Goal: Information Seeking & Learning: Learn about a topic

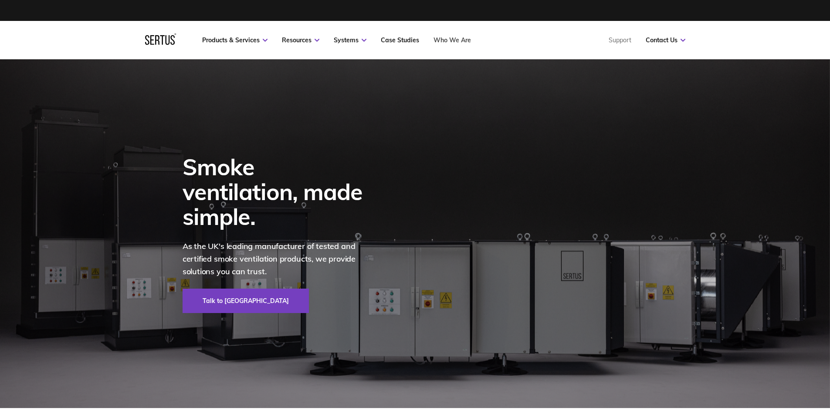
click at [453, 39] on link "Who We Are" at bounding box center [451, 40] width 37 height 8
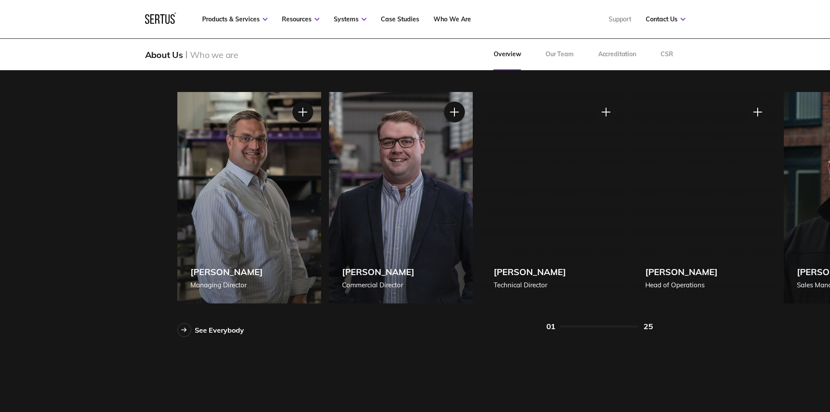
scroll to position [784, 0]
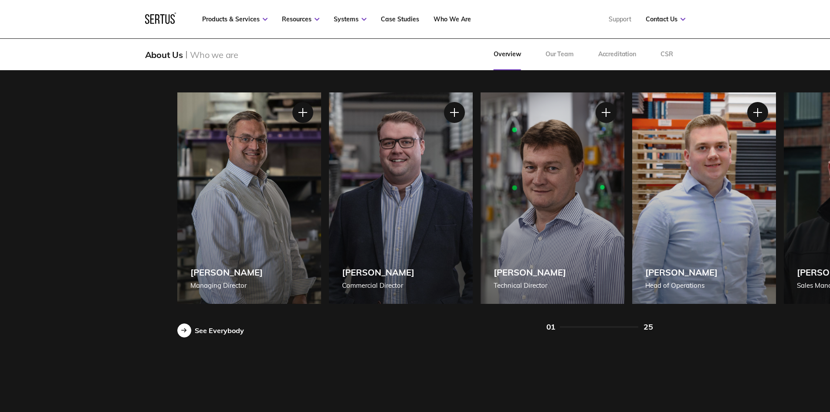
click at [220, 331] on div "See Everybody" at bounding box center [219, 330] width 49 height 9
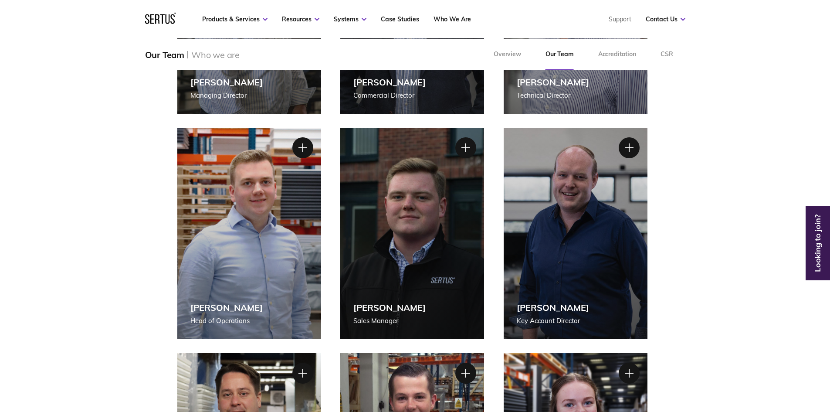
scroll to position [174, 0]
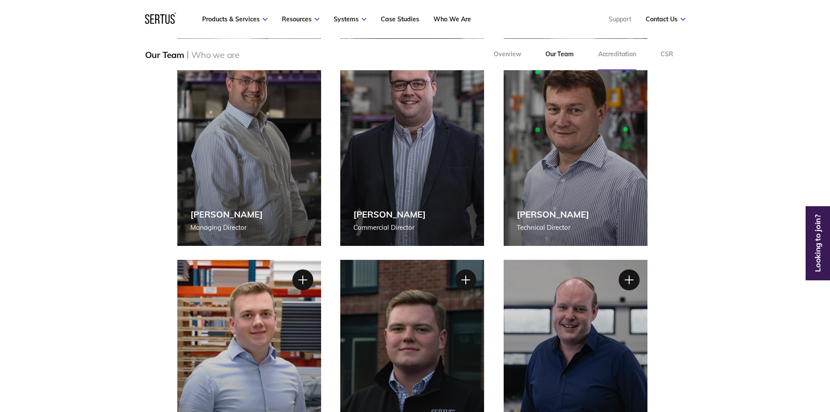
click at [605, 53] on link "Accreditation" at bounding box center [617, 54] width 62 height 31
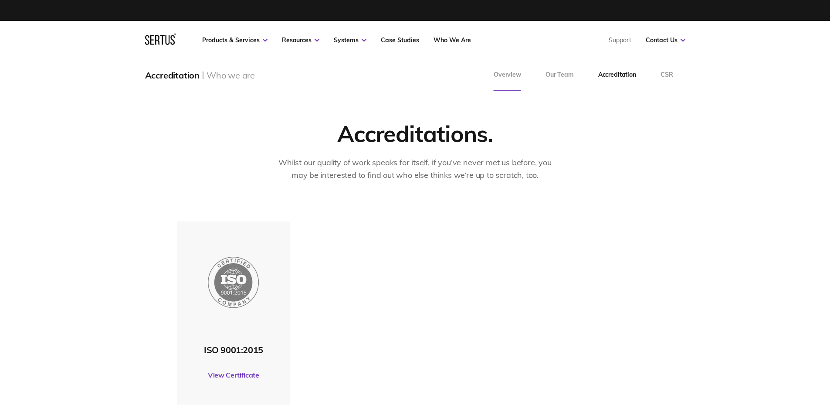
click at [519, 75] on link "Overview" at bounding box center [507, 74] width 52 height 31
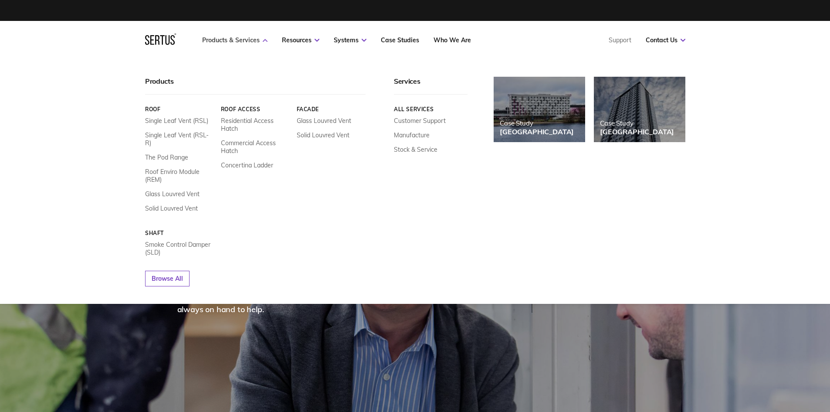
click at [223, 36] on link "Products & Services" at bounding box center [234, 40] width 65 height 8
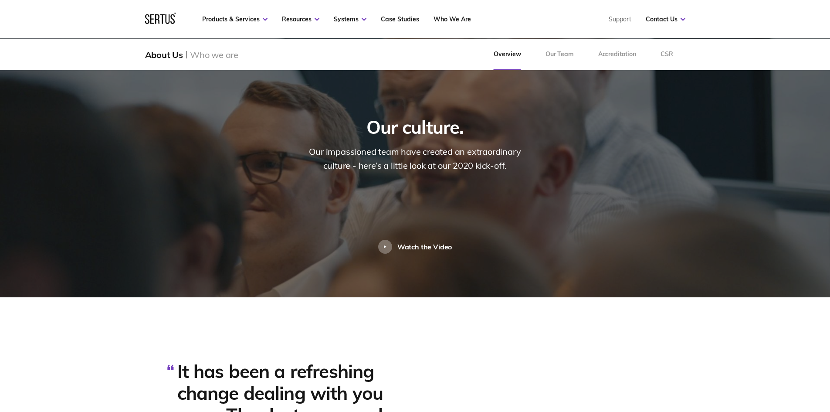
scroll to position [1917, 0]
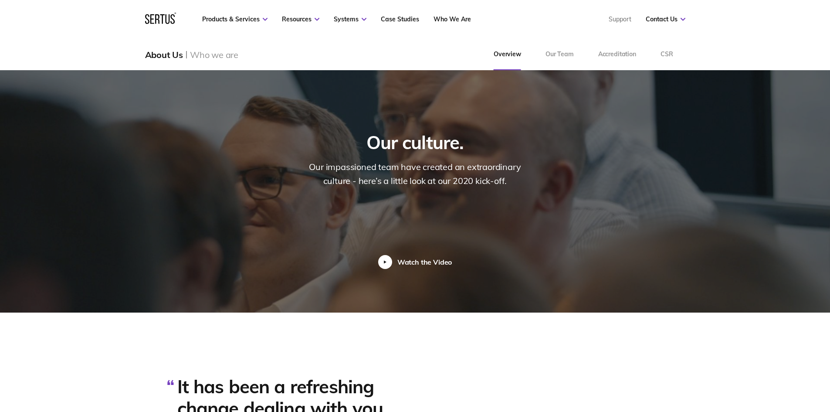
click at [439, 257] on div "Watch the Video" at bounding box center [424, 261] width 55 height 9
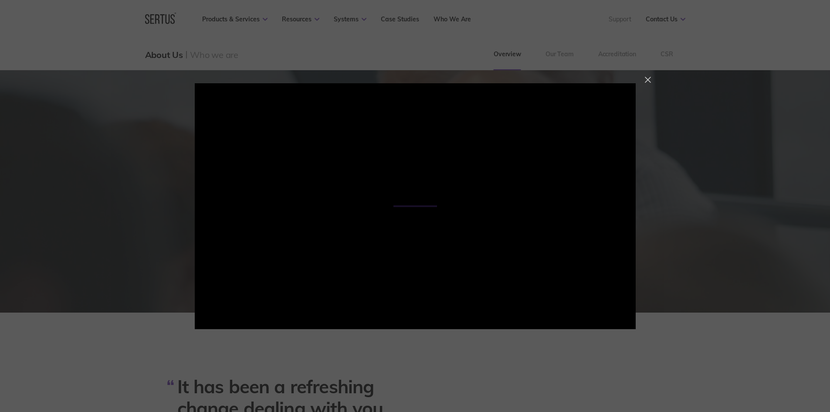
click at [648, 81] on div at bounding box center [648, 80] width 6 height 6
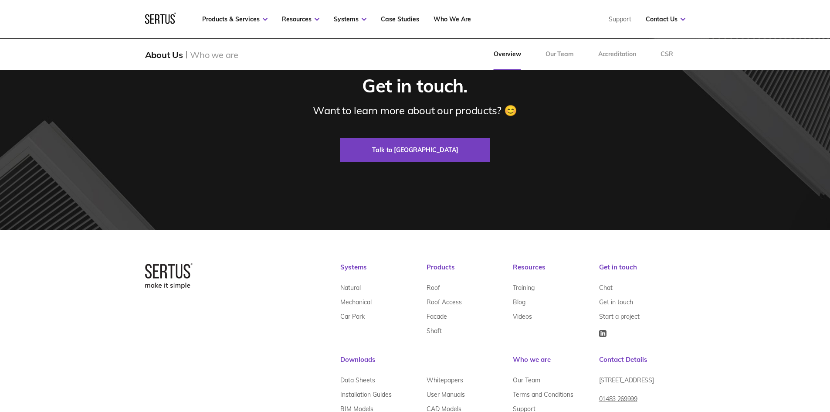
scroll to position [2769, 0]
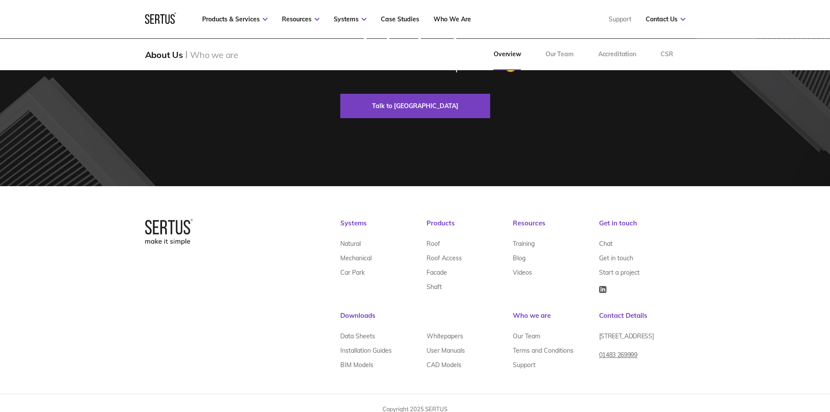
click at [604, 286] on img at bounding box center [602, 289] width 7 height 7
